Goal: Information Seeking & Learning: Learn about a topic

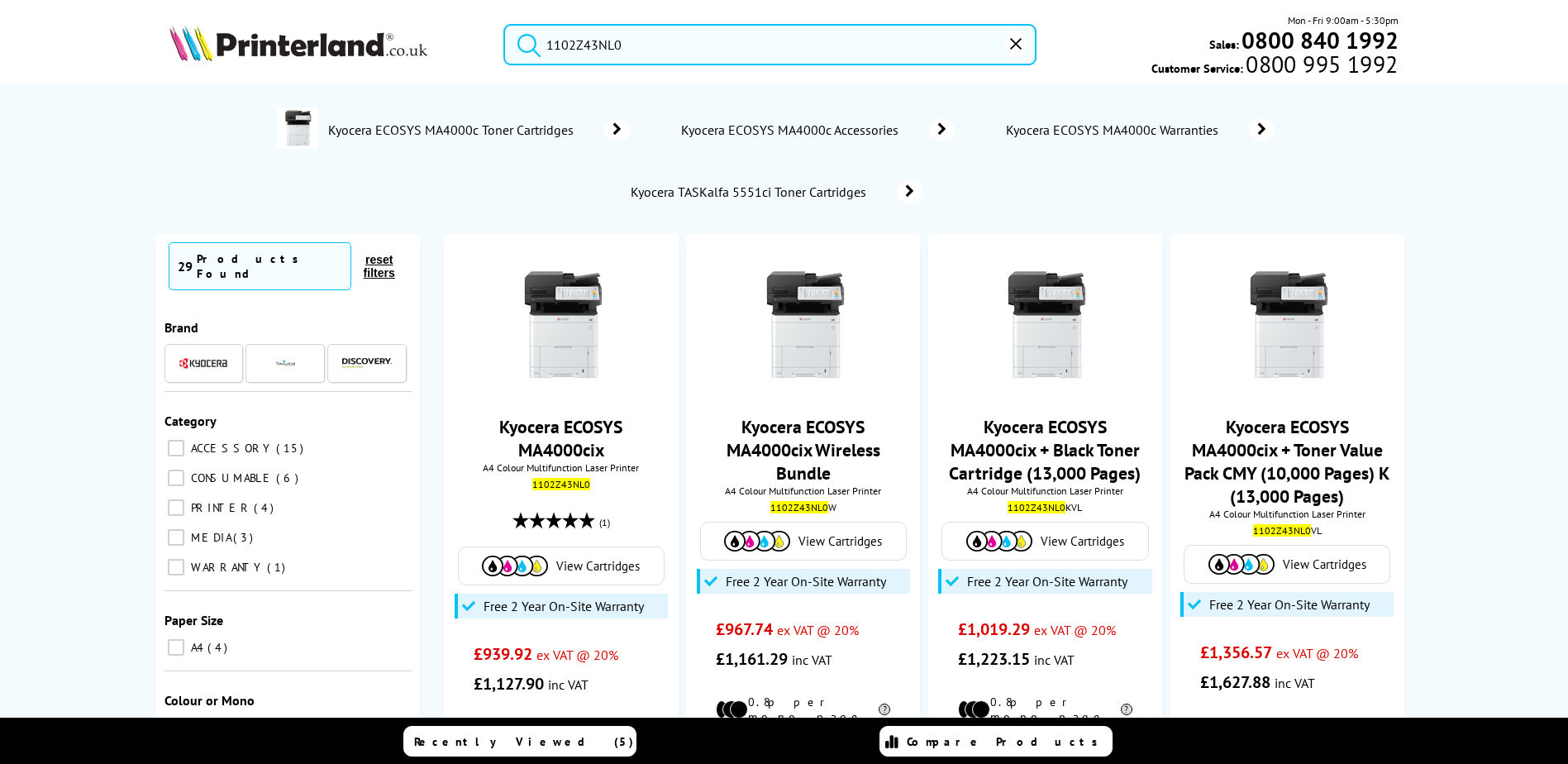
click at [436, 52] on div "1102Z43NL0 Mon - Fri 9:00am - 5:30pm Sales: 0800 840 1992 Customer Service: 080…" at bounding box center [785, 48] width 1323 height 73
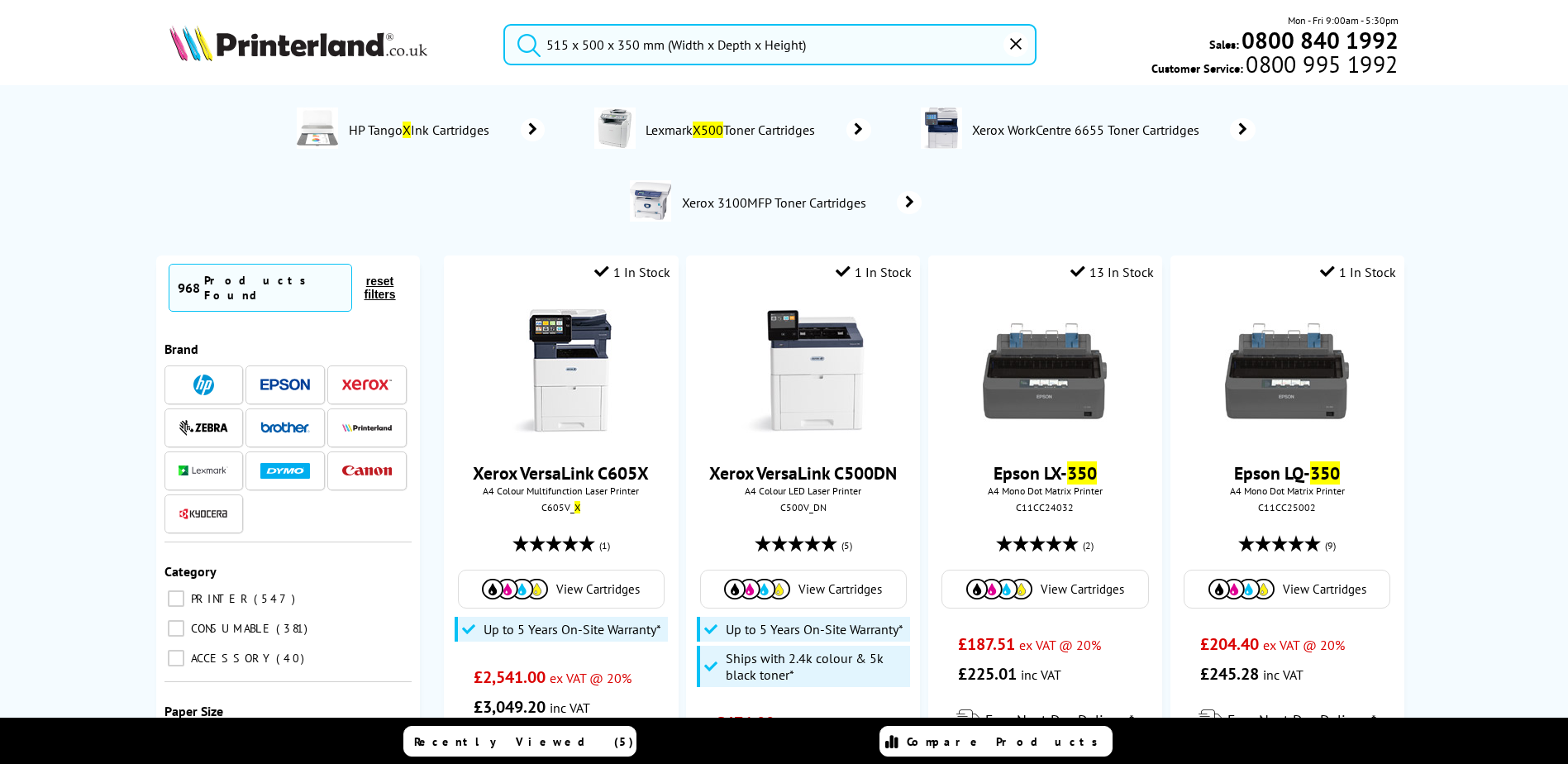
drag, startPoint x: 851, startPoint y: 30, endPoint x: 598, endPoint y: 16, distance: 253.4
paste input "C11CH71412BA"
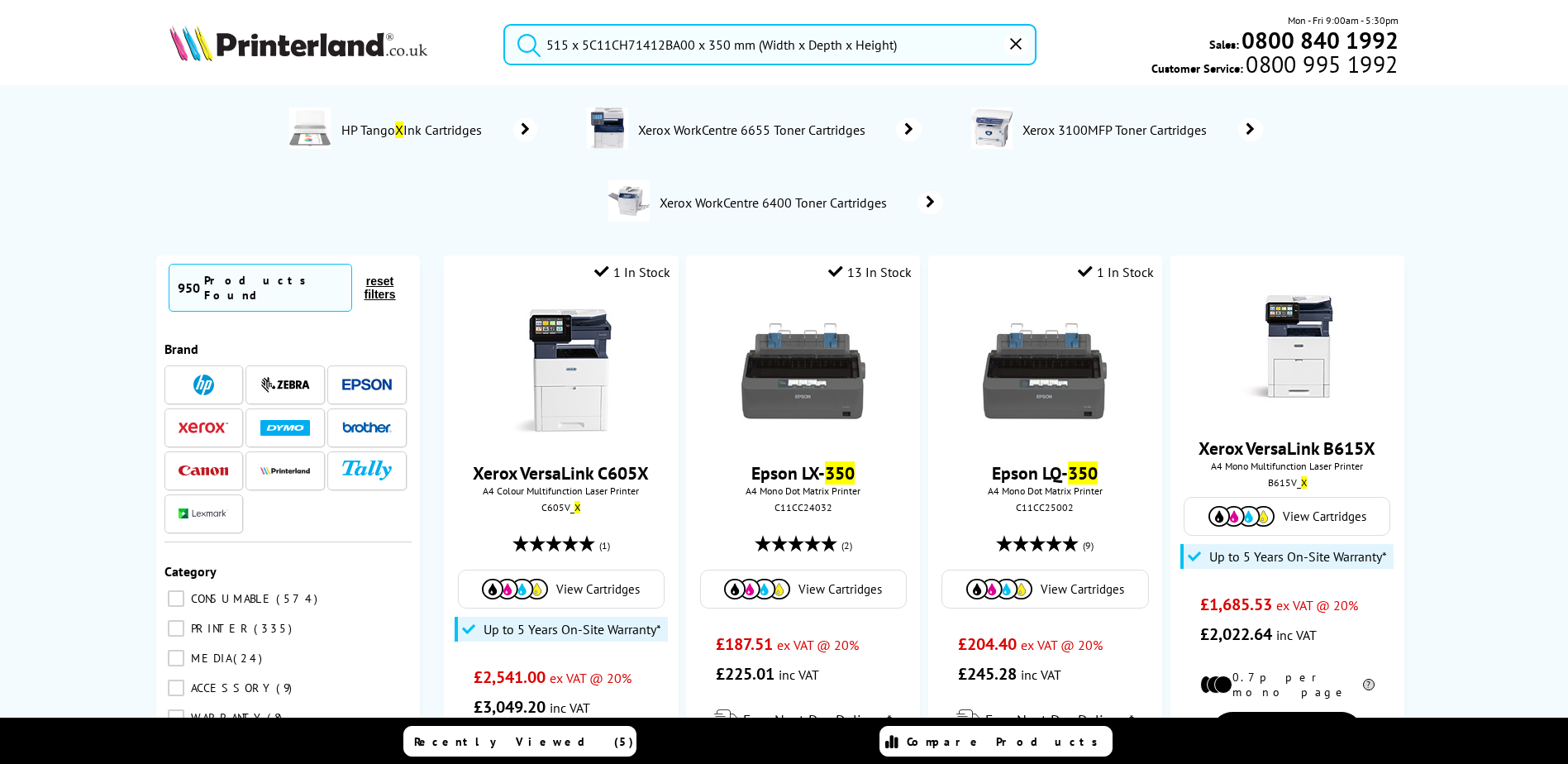
drag, startPoint x: 930, startPoint y: 31, endPoint x: 329, endPoint y: 7, distance: 601.5
click at [329, 7] on header "515‎ x 5C11CH71412BA00 x 350 mm (Width x Depth x Height) Mon - Fri 9:00am - 5:3…" at bounding box center [784, 70] width 1568 height 141
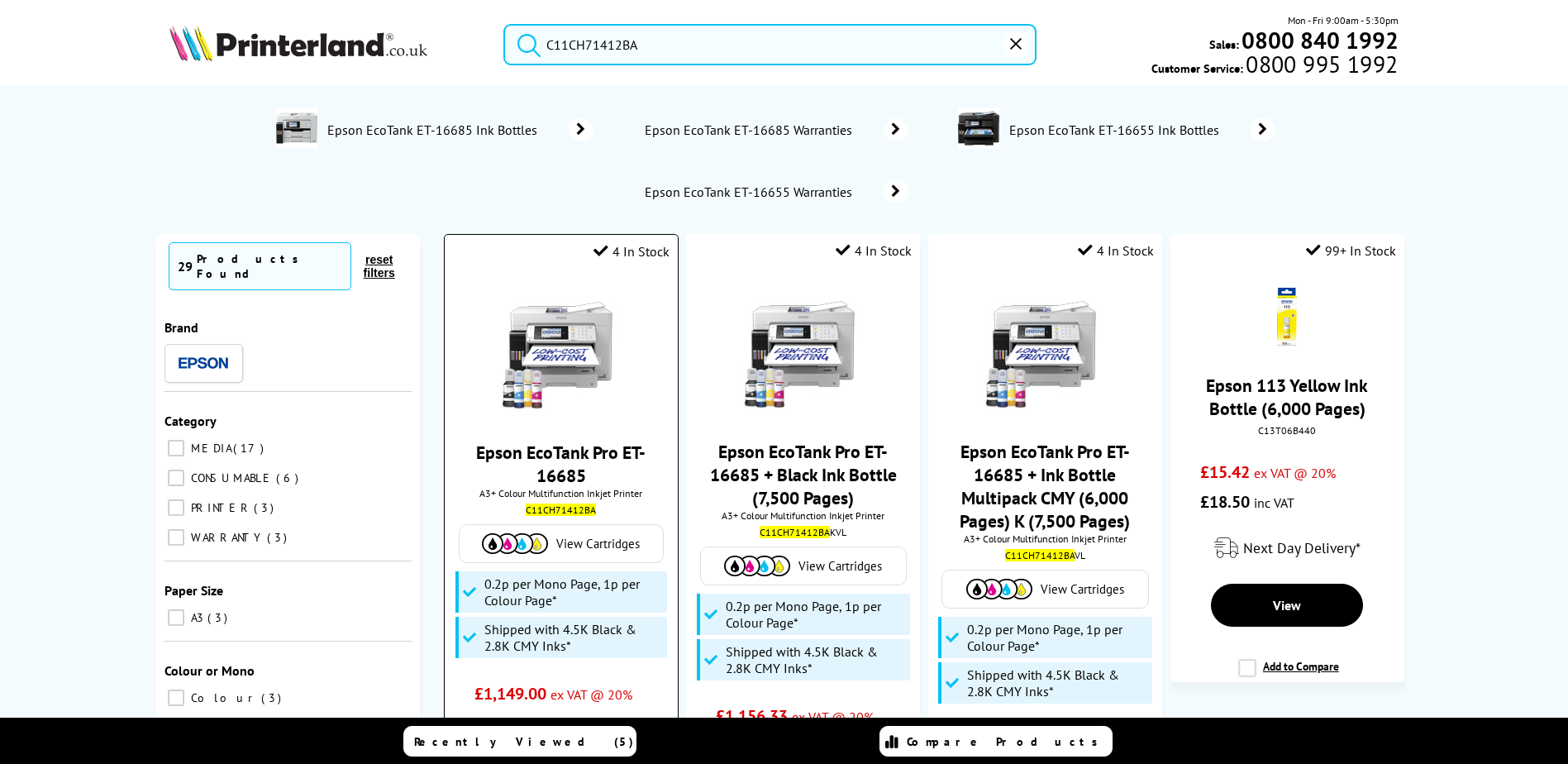
type input "C11CH71412BA"
click at [565, 460] on link "Epson EcoTank Pro ET-16685" at bounding box center [561, 463] width 169 height 46
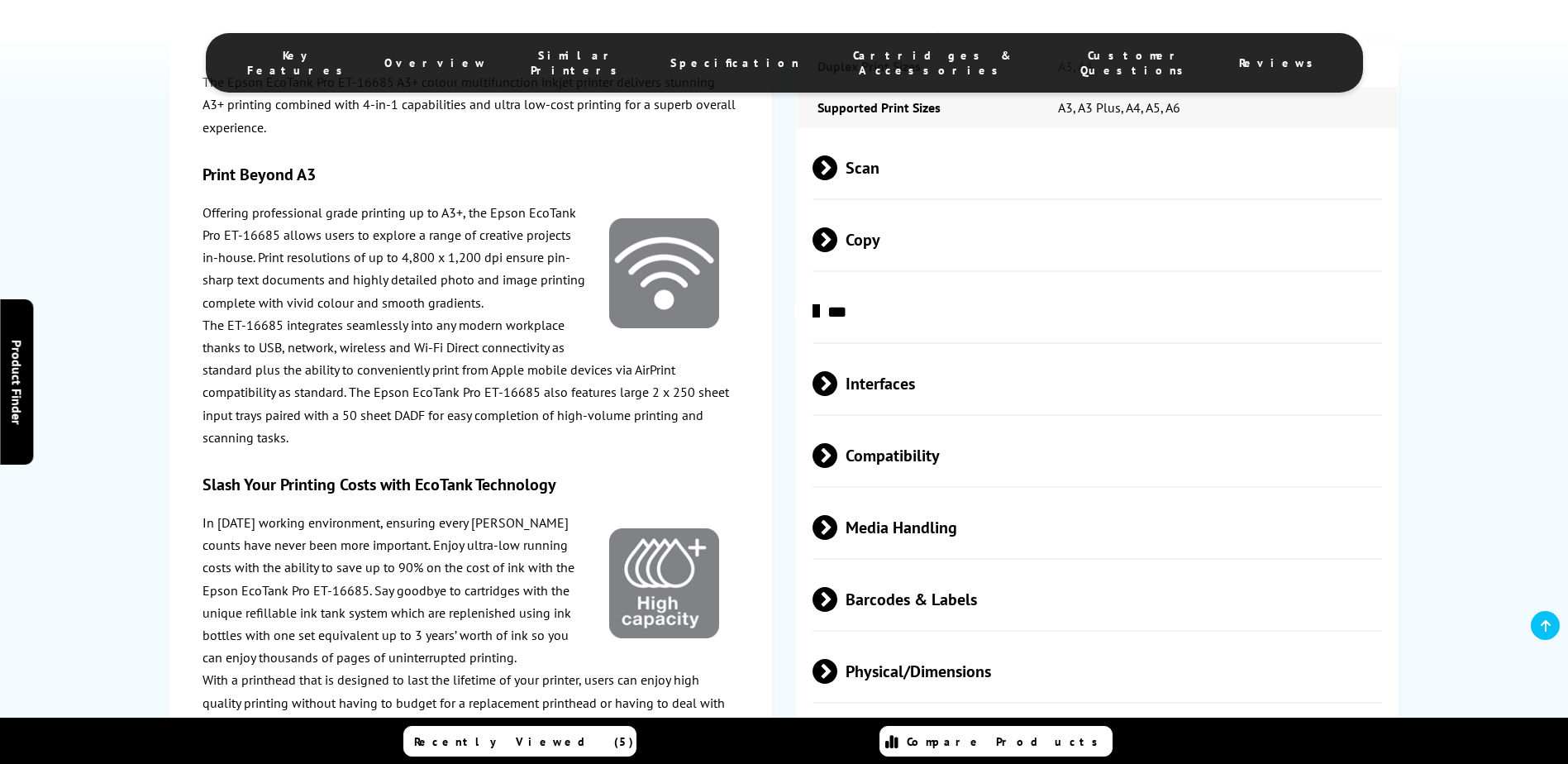
scroll to position [3101, 0]
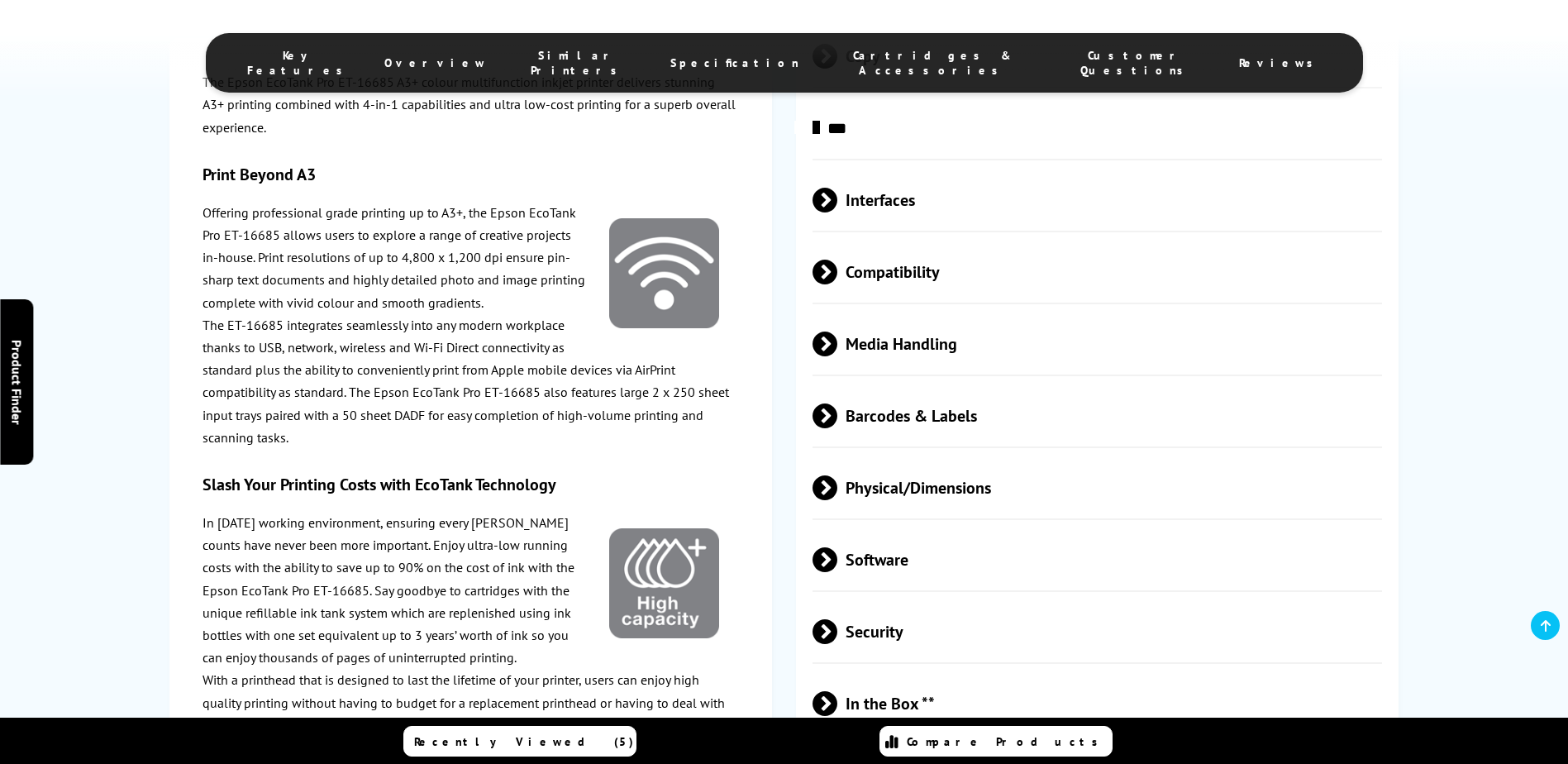
click at [899, 456] on span "Physical/Dimensions" at bounding box center [1098, 487] width 570 height 62
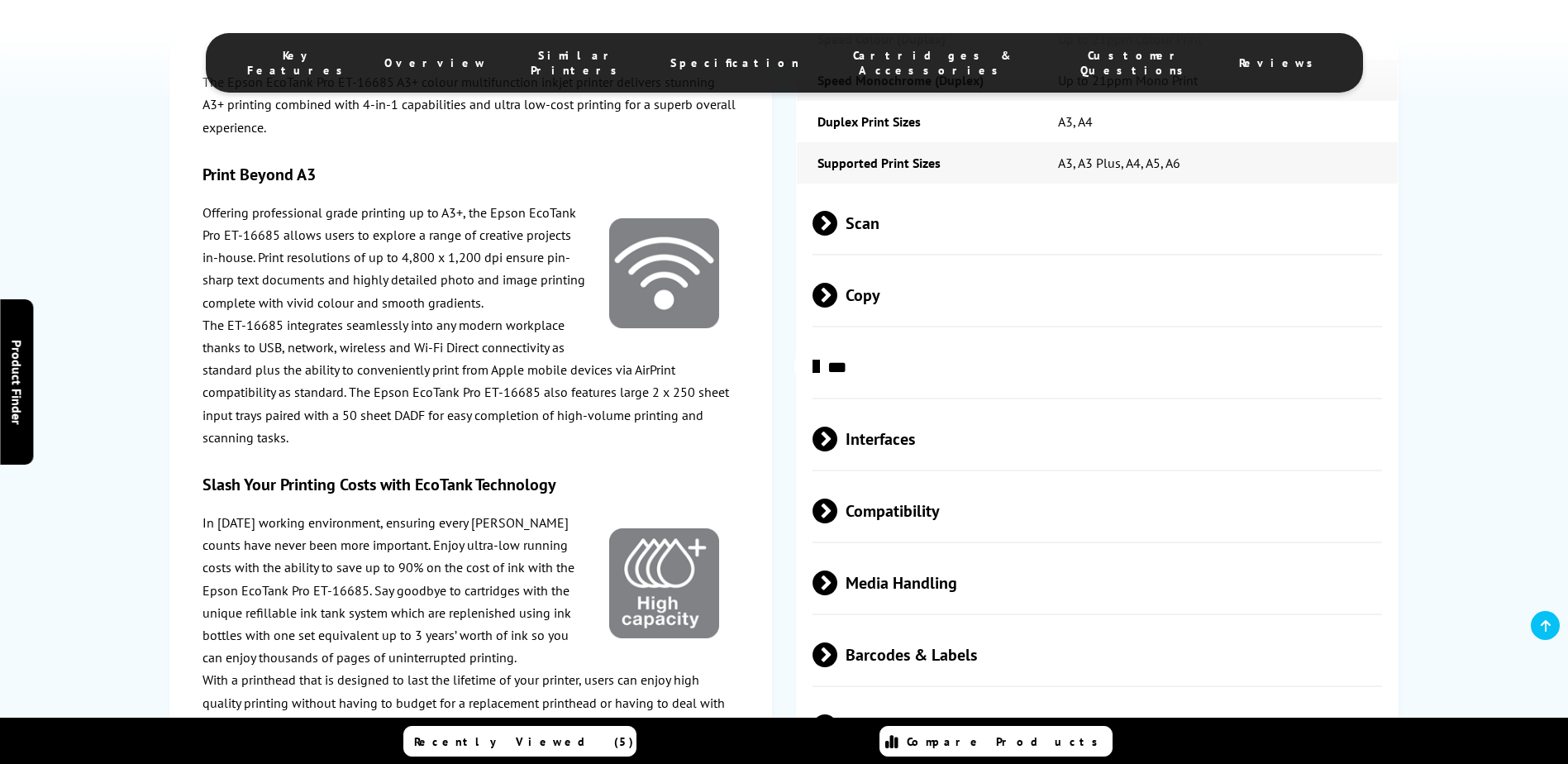
scroll to position [2646, 0]
